Goal: Task Accomplishment & Management: Manage account settings

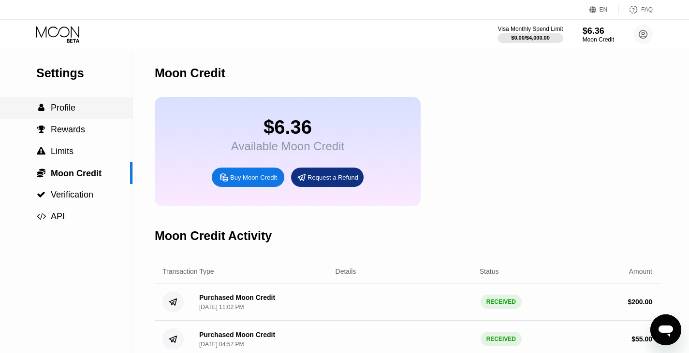
click at [71, 111] on span "Profile" at bounding box center [63, 108] width 25 height 10
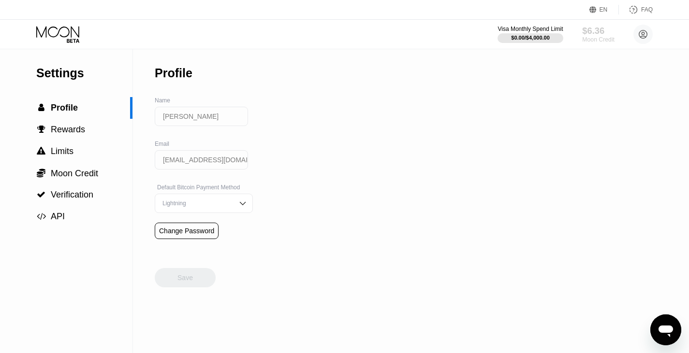
click at [605, 28] on div "$6.36" at bounding box center [598, 31] width 32 height 10
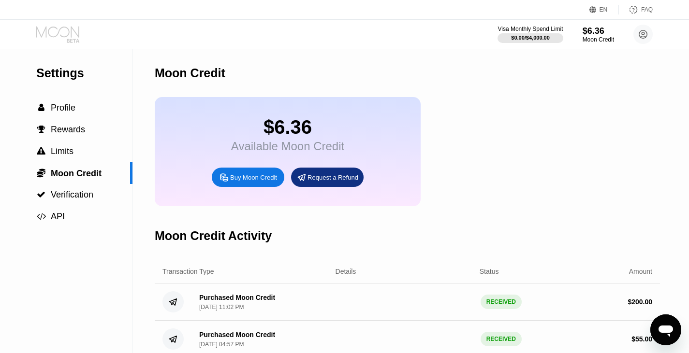
click at [65, 29] on icon at bounding box center [58, 34] width 45 height 17
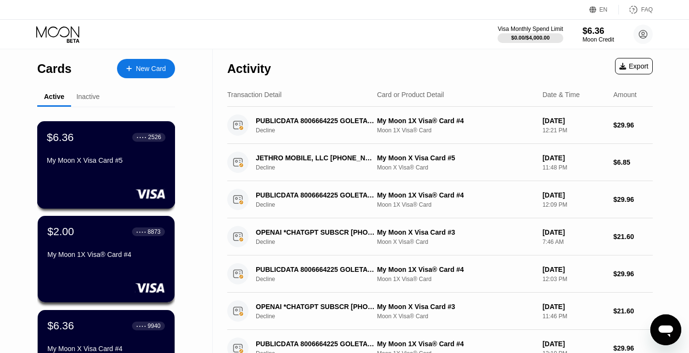
click at [103, 196] on div at bounding box center [106, 194] width 118 height 10
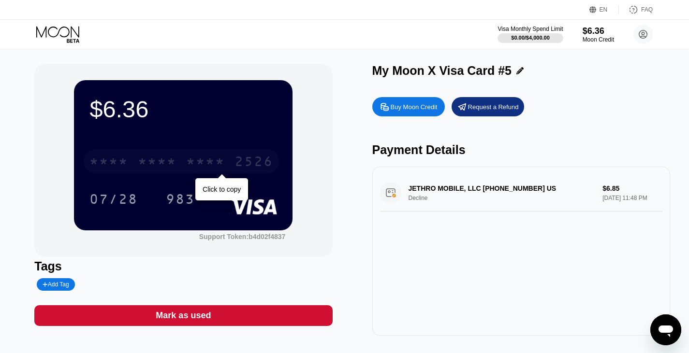
click at [126, 159] on div "* * * *" at bounding box center [108, 162] width 39 height 15
